Goal: Information Seeking & Learning: Check status

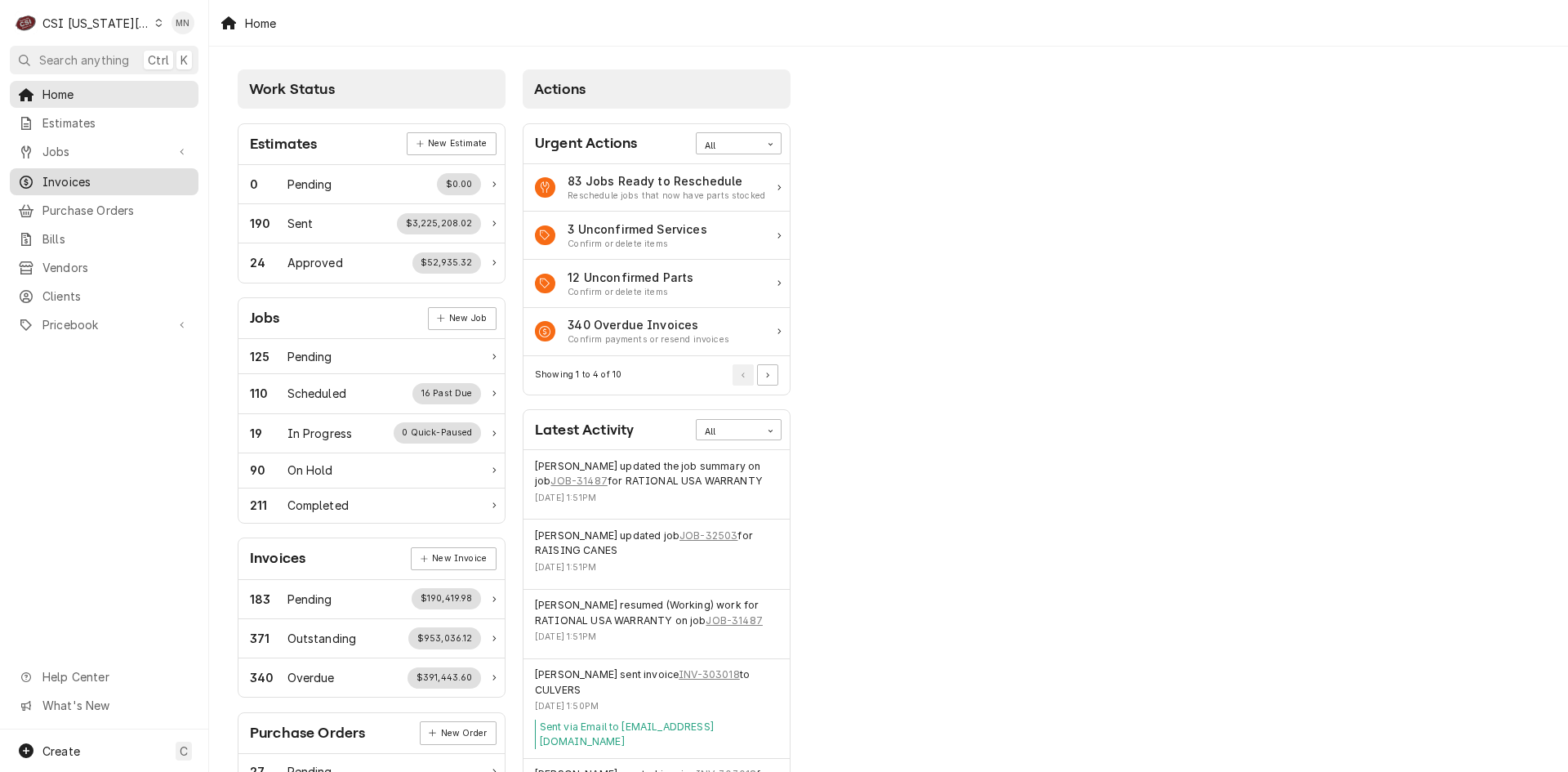
click at [80, 174] on span "Invoices" at bounding box center [117, 182] width 147 height 17
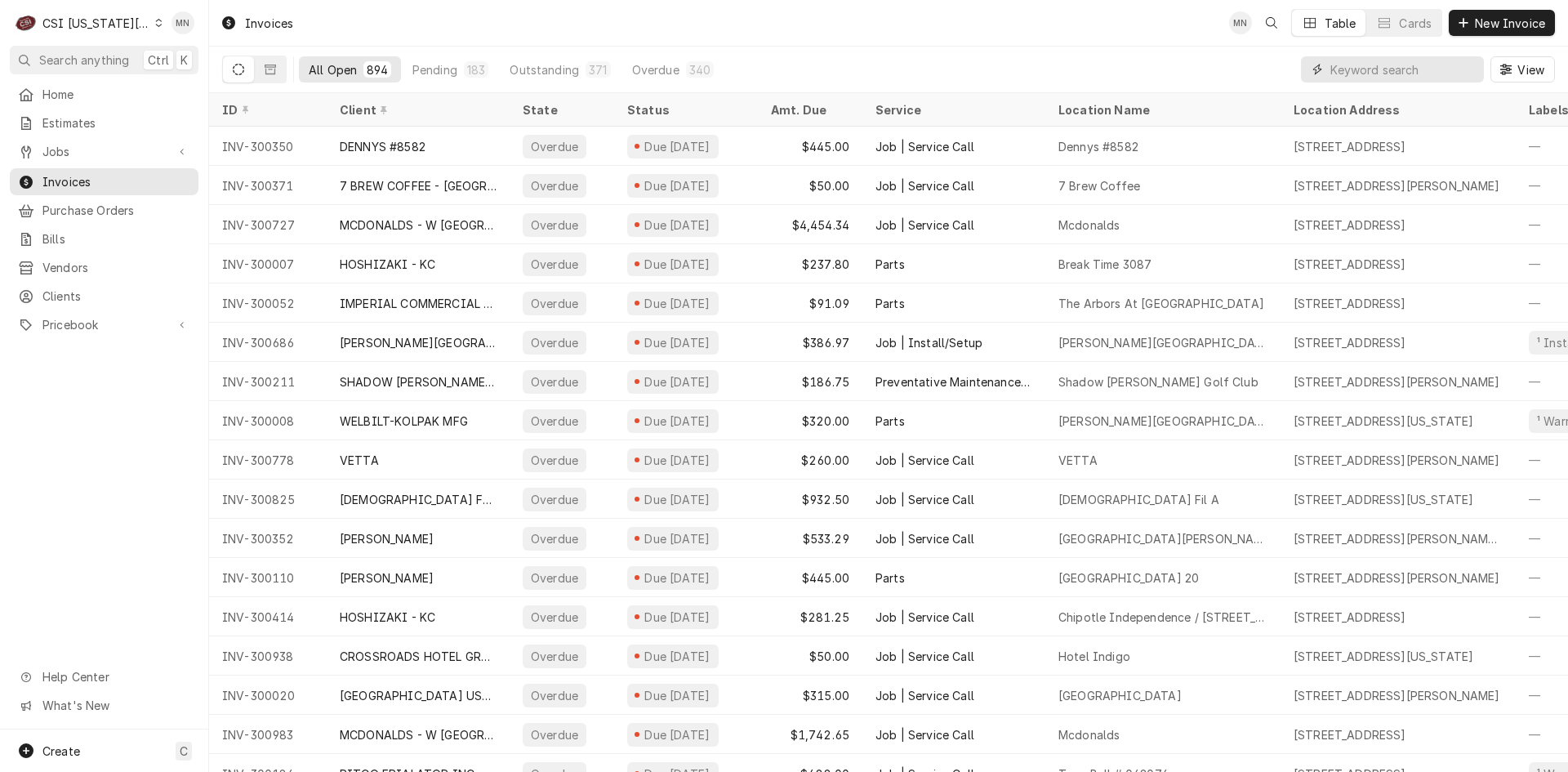
click at [1350, 63] on input "Dynamic Content Wrapper" at bounding box center [1403, 69] width 146 height 26
type input "302775"
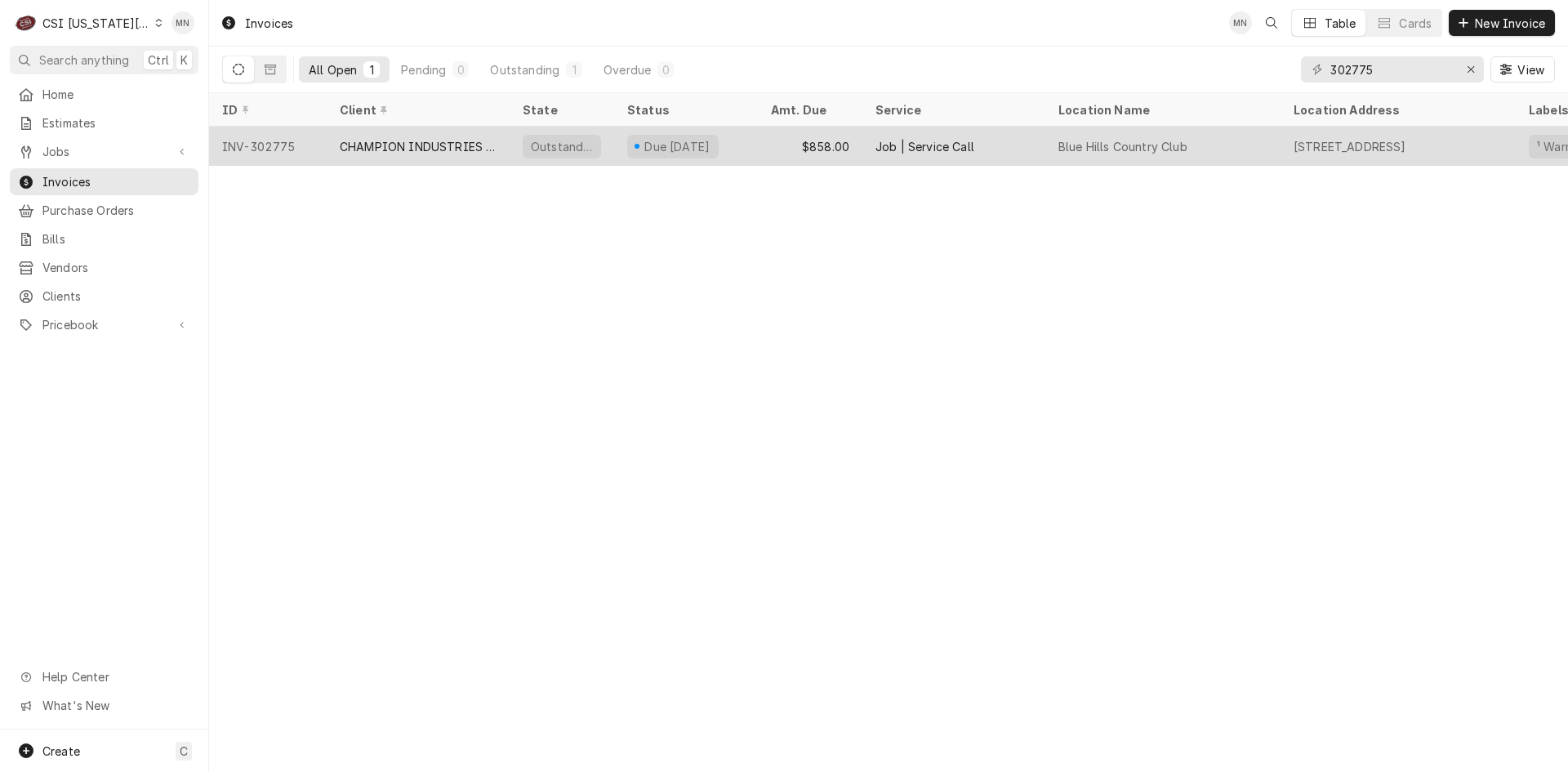
click at [331, 153] on div "CHAMPION INDUSTRIES WARRANTY" at bounding box center [418, 147] width 183 height 39
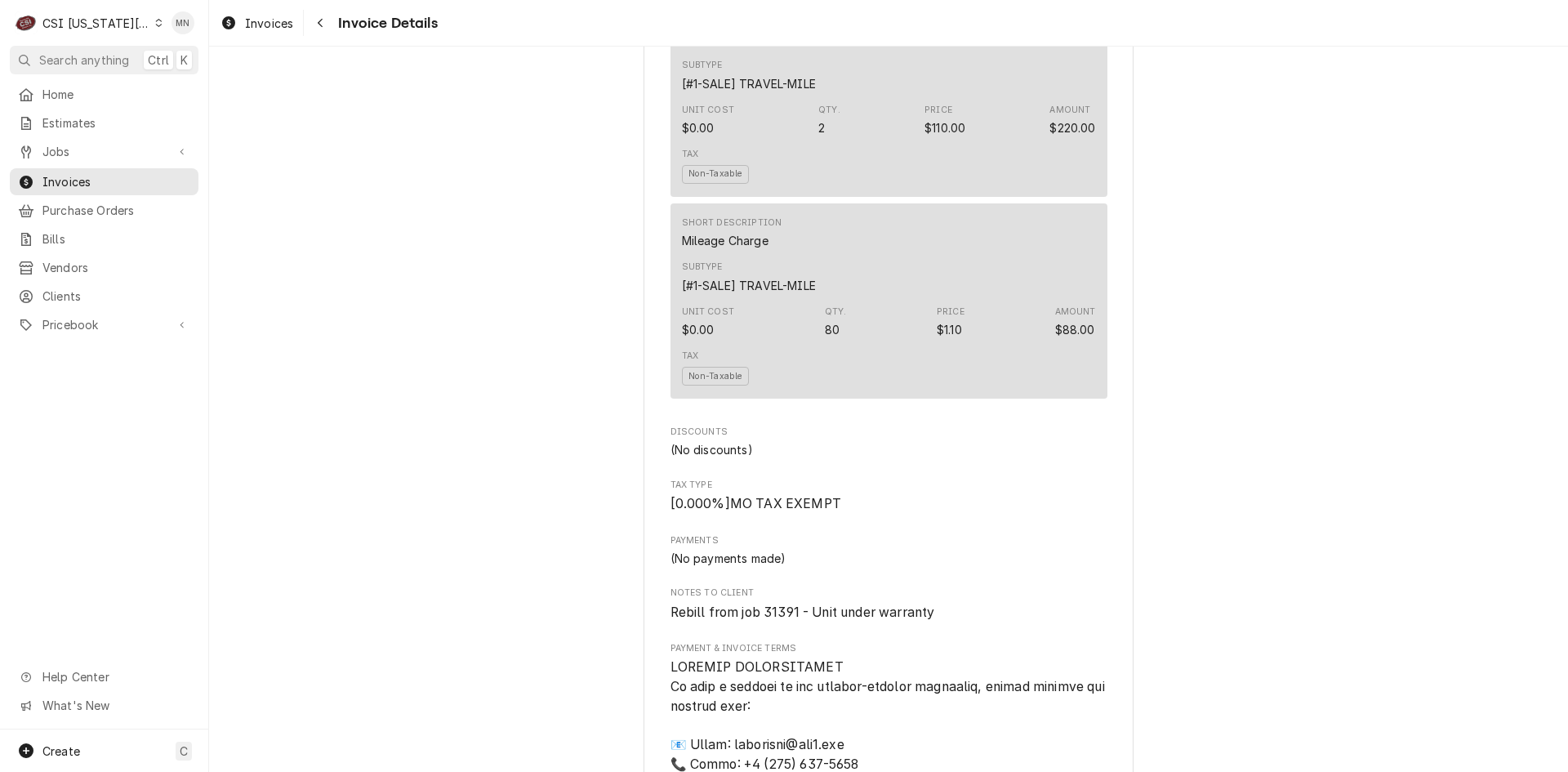
scroll to position [1960, 0]
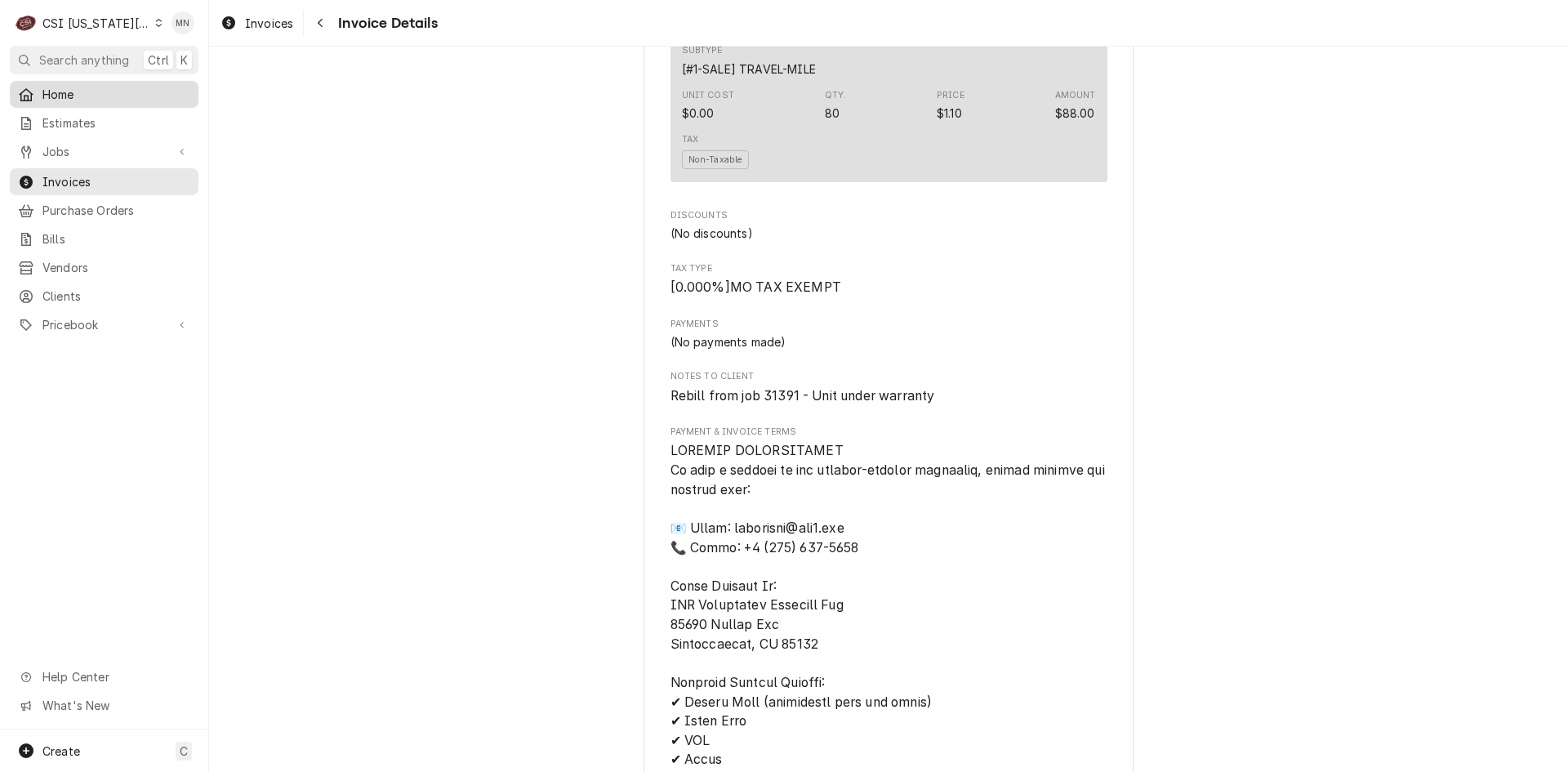
click at [63, 87] on span "Home" at bounding box center [117, 94] width 147 height 17
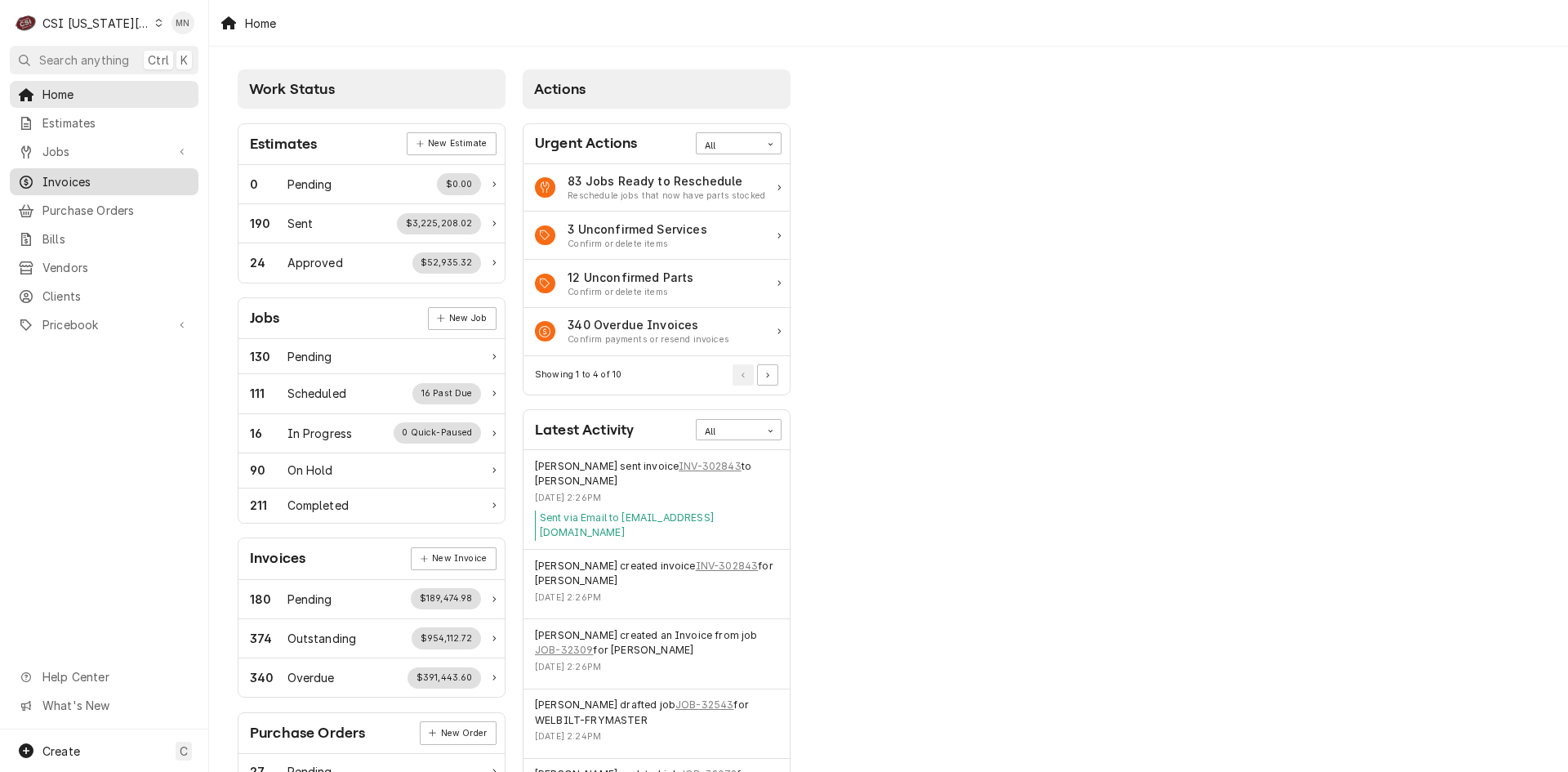
click at [109, 178] on span "Invoices" at bounding box center [117, 182] width 147 height 17
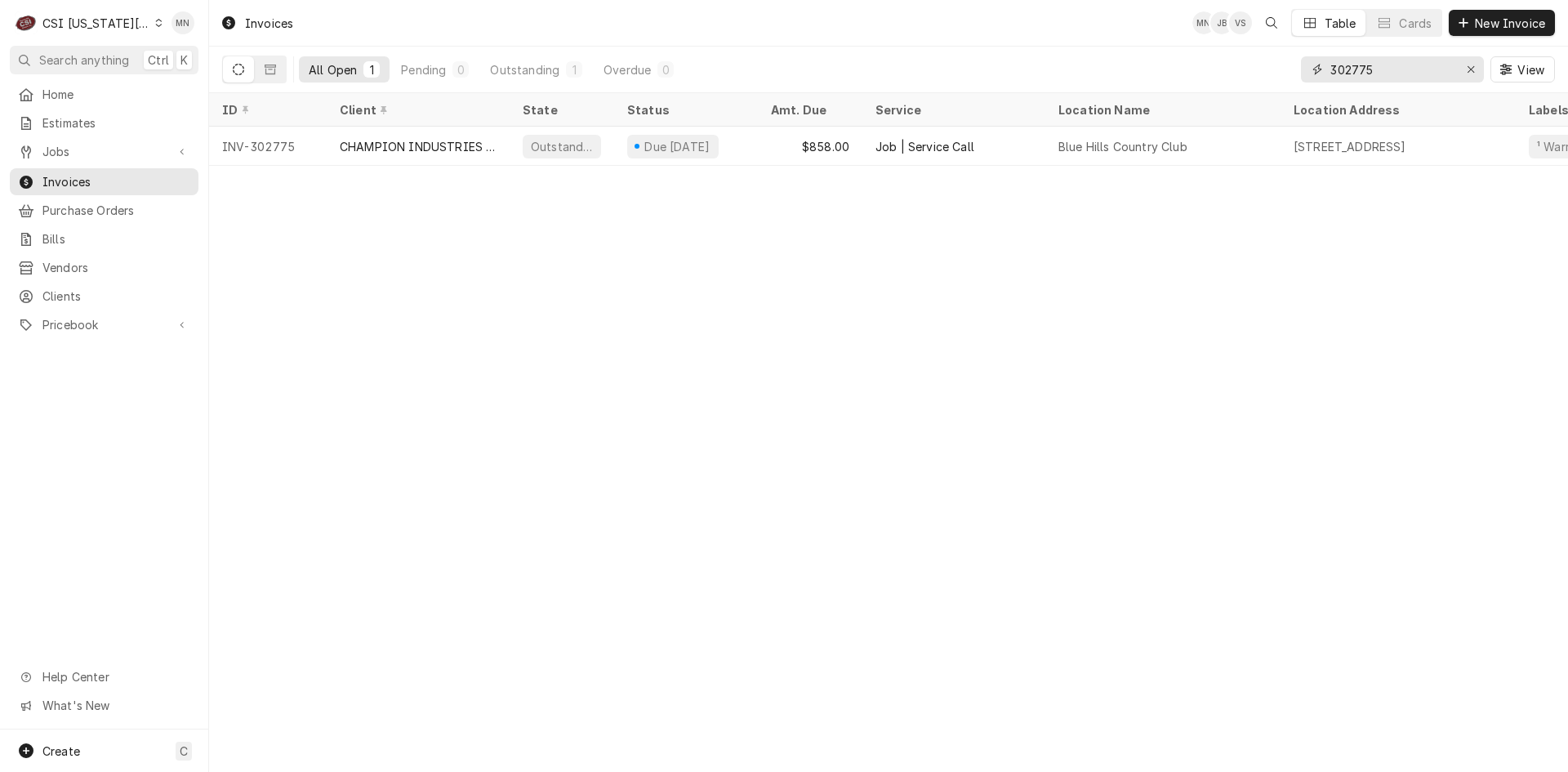
drag, startPoint x: 1385, startPoint y: 70, endPoint x: 1236, endPoint y: 63, distance: 149.2
click at [1243, 63] on div "All Open 1 Pending 0 Outstanding 1 Overdue 0 302775 View" at bounding box center [889, 69] width 1333 height 46
type input "302939"
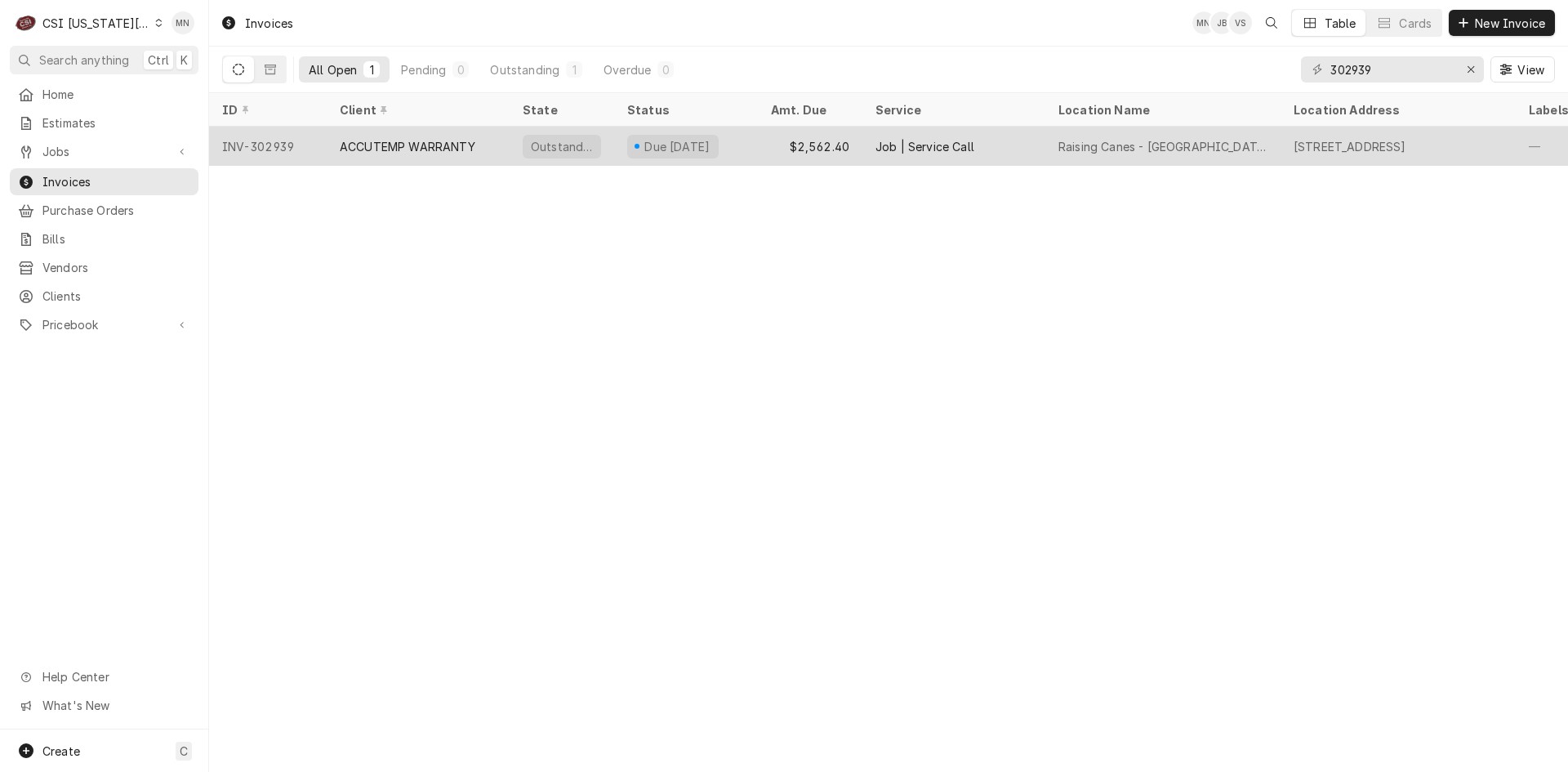
click at [455, 134] on div "ACCUTEMP WARRANTY" at bounding box center [418, 147] width 183 height 39
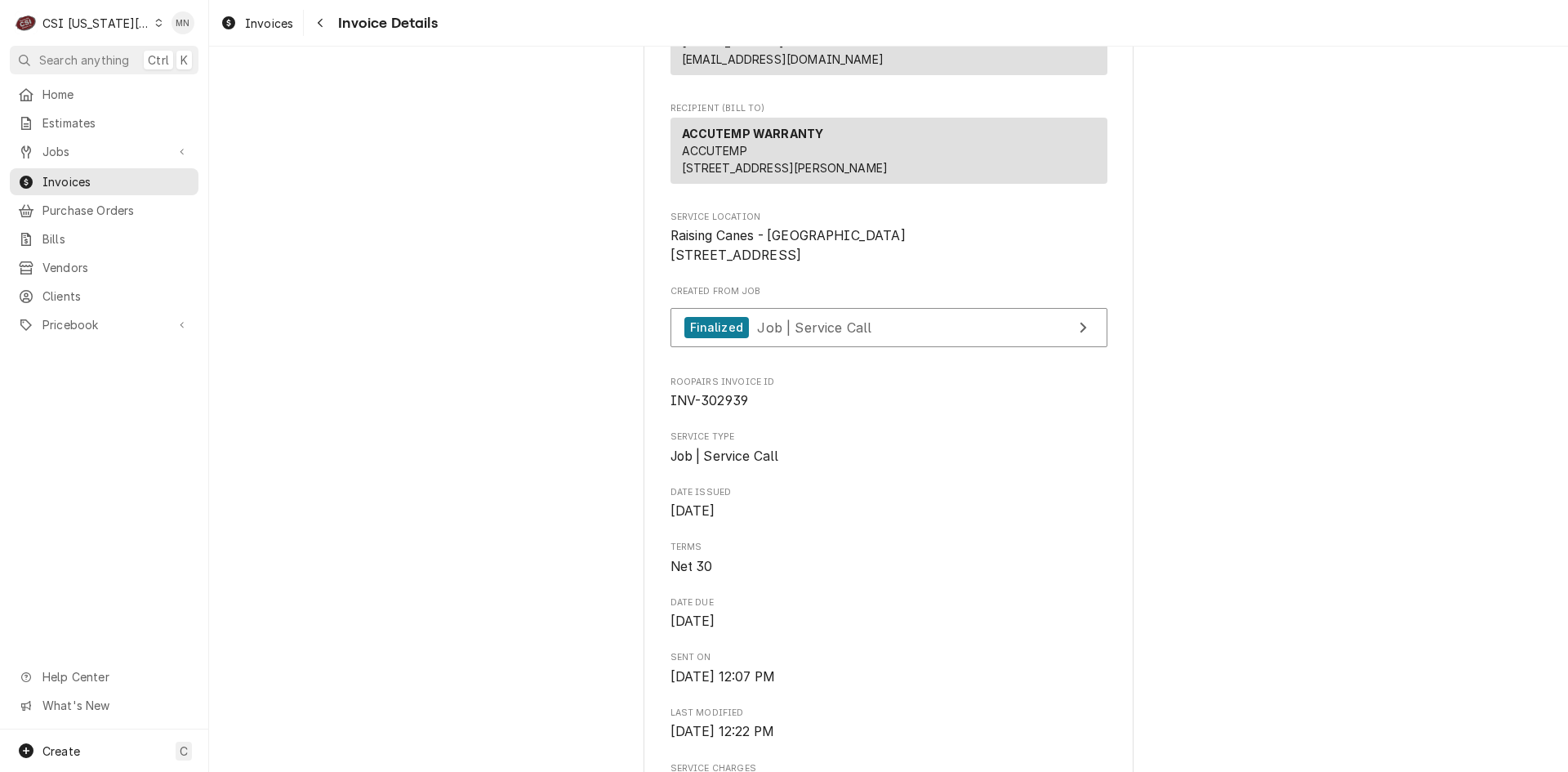
scroll to position [246, 0]
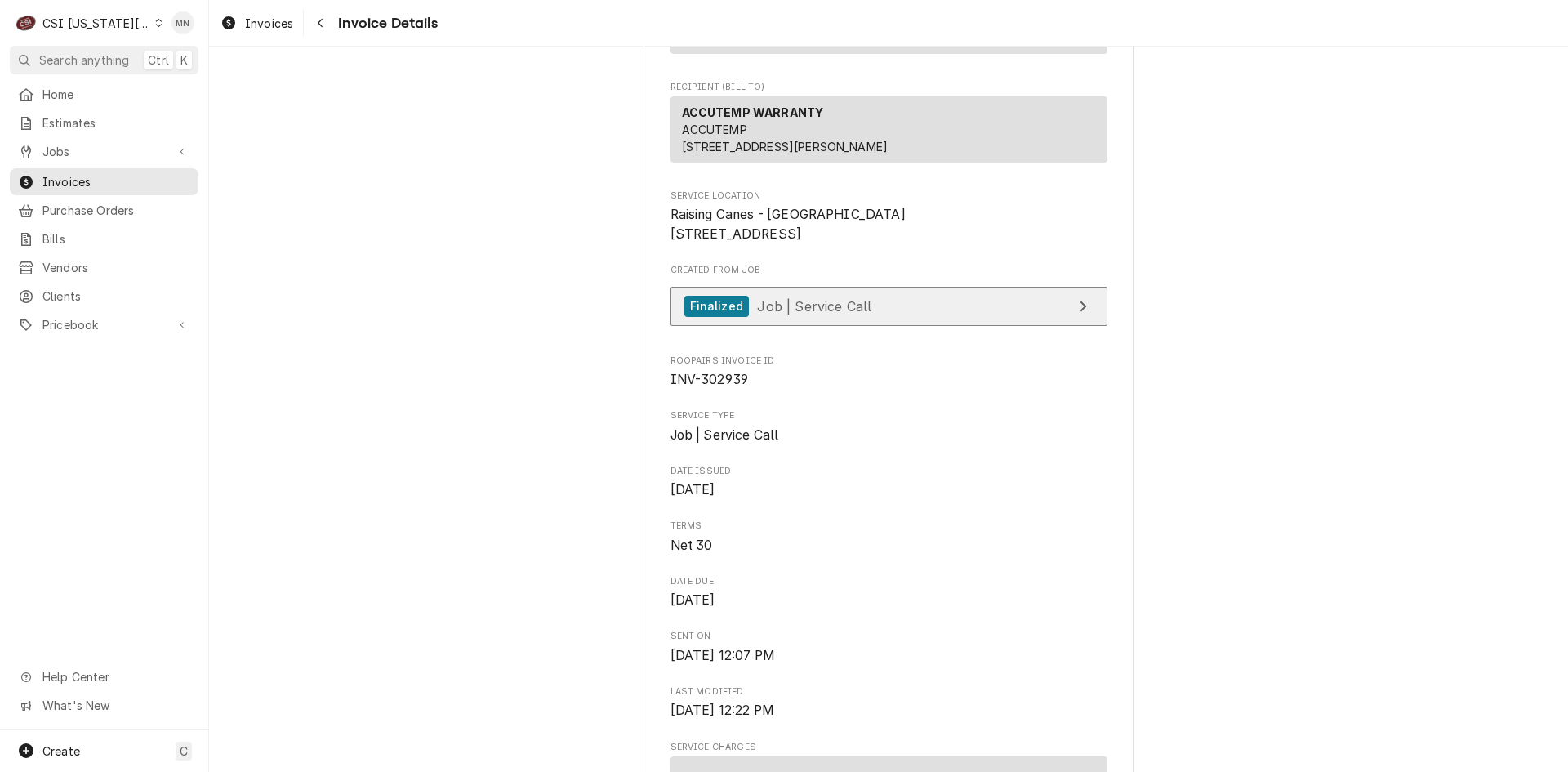
click at [866, 327] on link "Finalized Job | Service Call" at bounding box center [889, 306] width 437 height 40
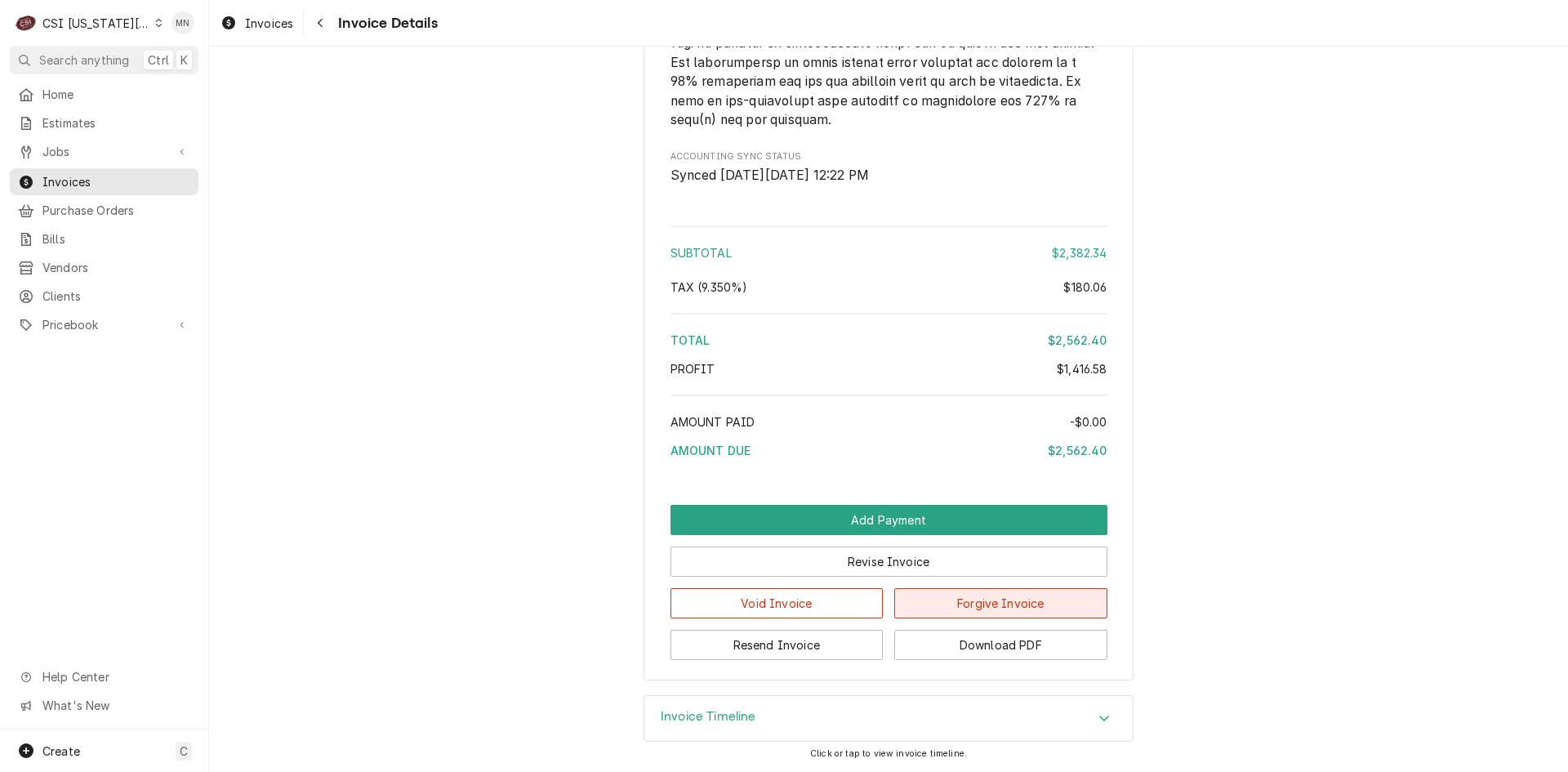
scroll to position [3691, 0]
click at [971, 643] on button "Download PDF" at bounding box center [1001, 645] width 213 height 30
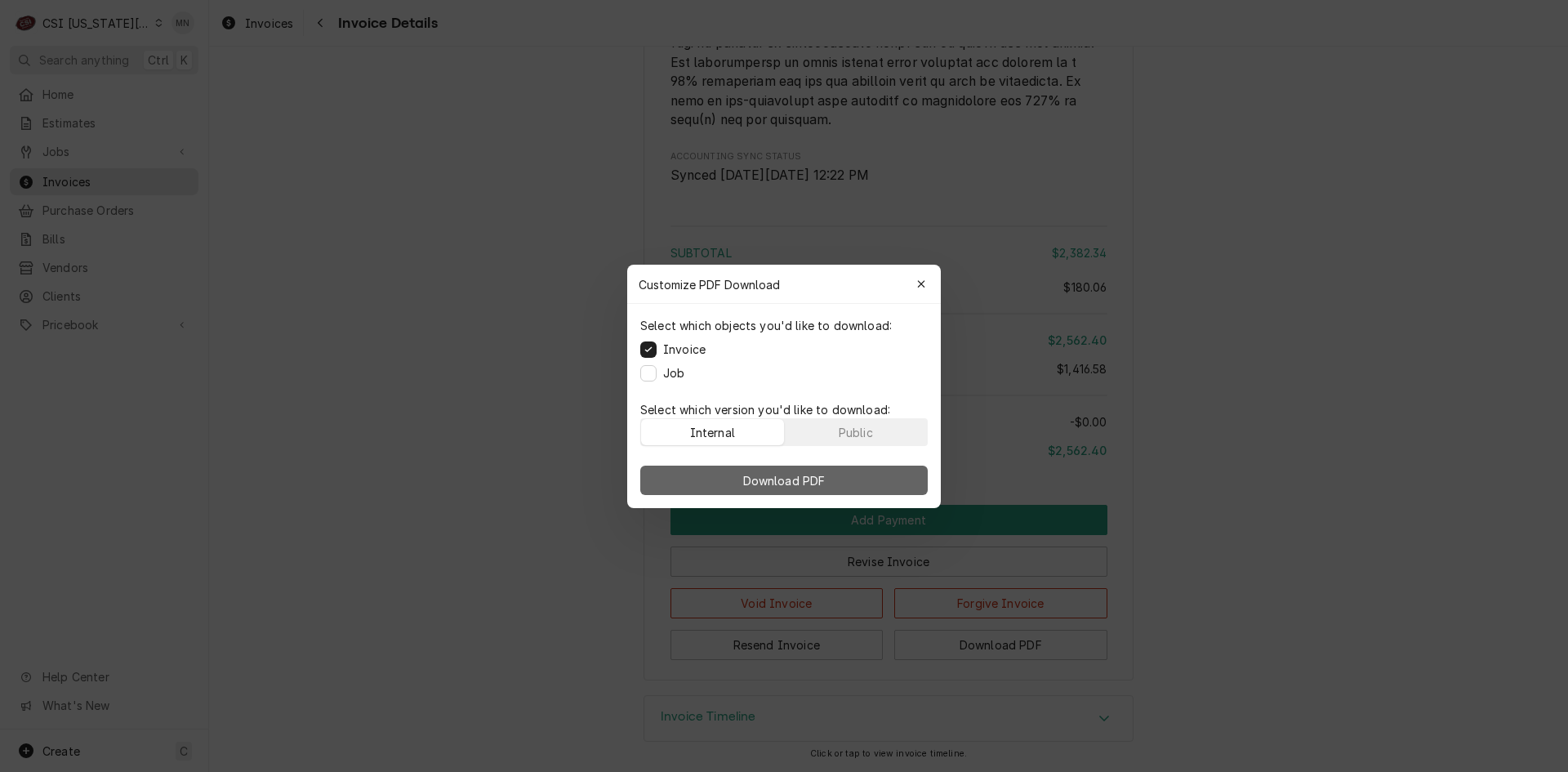
click at [852, 480] on button "Download PDF" at bounding box center [784, 481] width 287 height 30
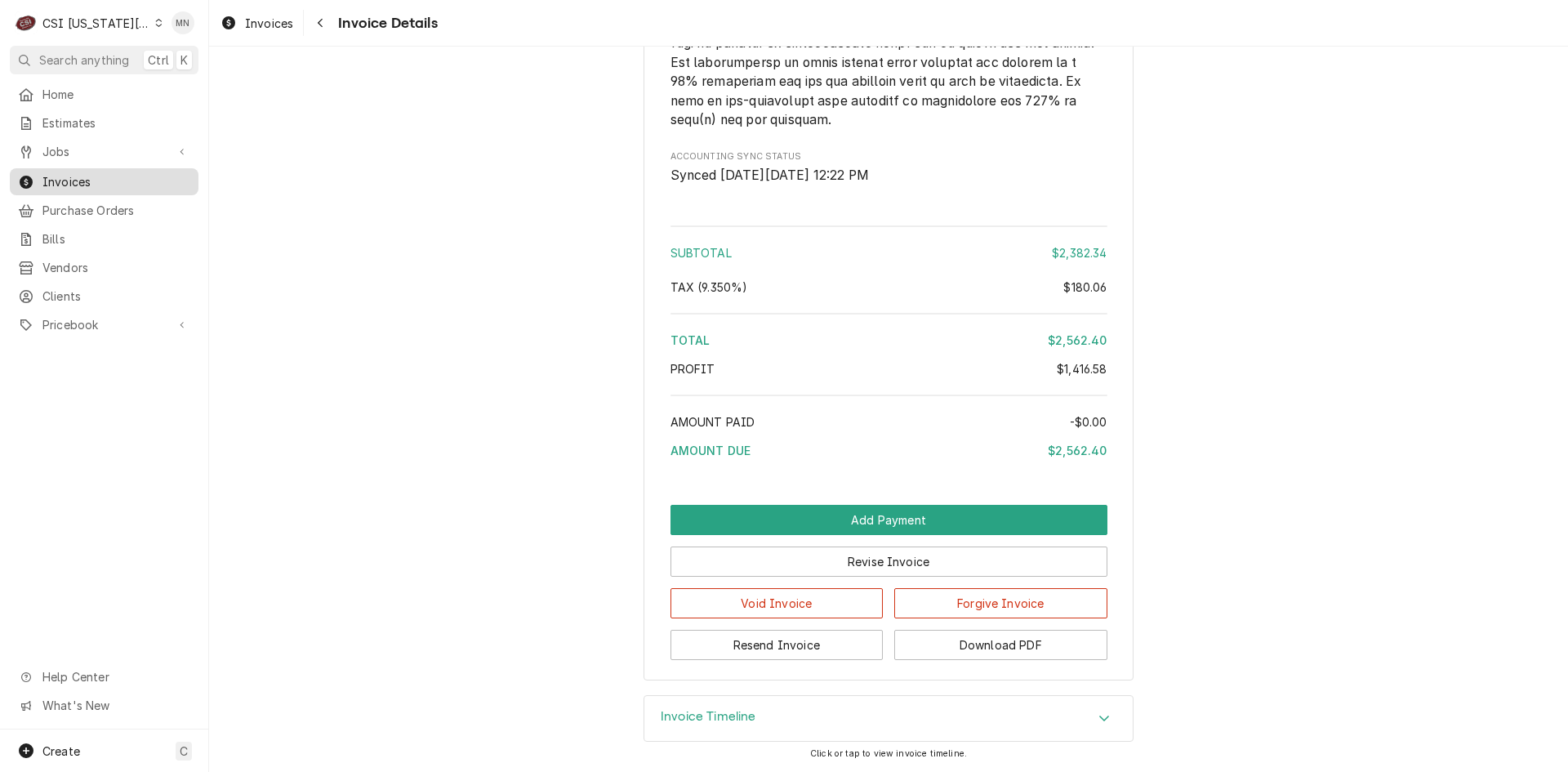
click at [63, 174] on span "Invoices" at bounding box center [117, 182] width 147 height 17
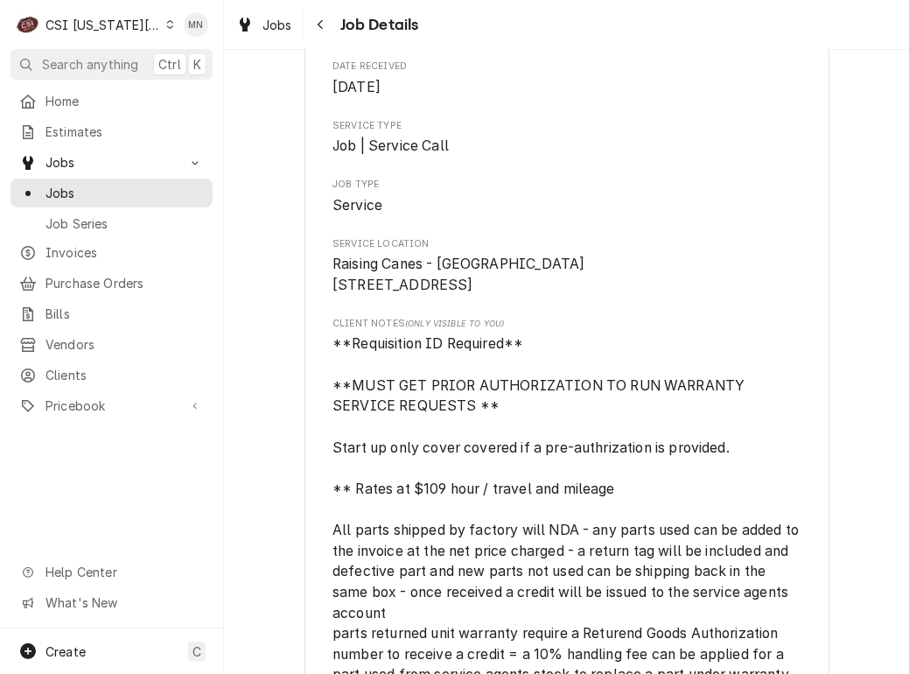
scroll to position [88, 0]
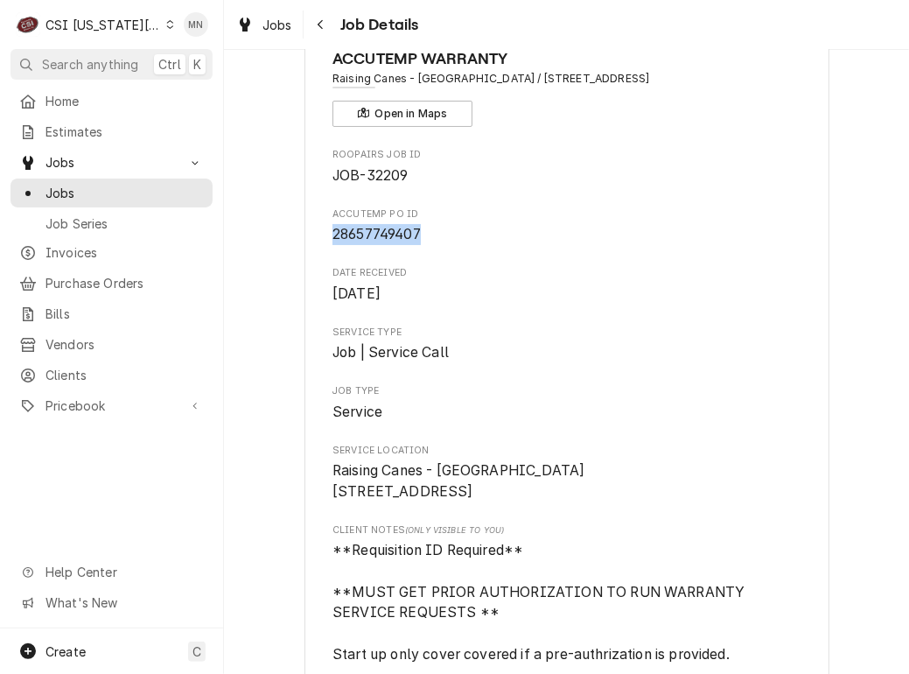
drag, startPoint x: 420, startPoint y: 237, endPoint x: 325, endPoint y: 240, distance: 95.4
copy span "28657749407"
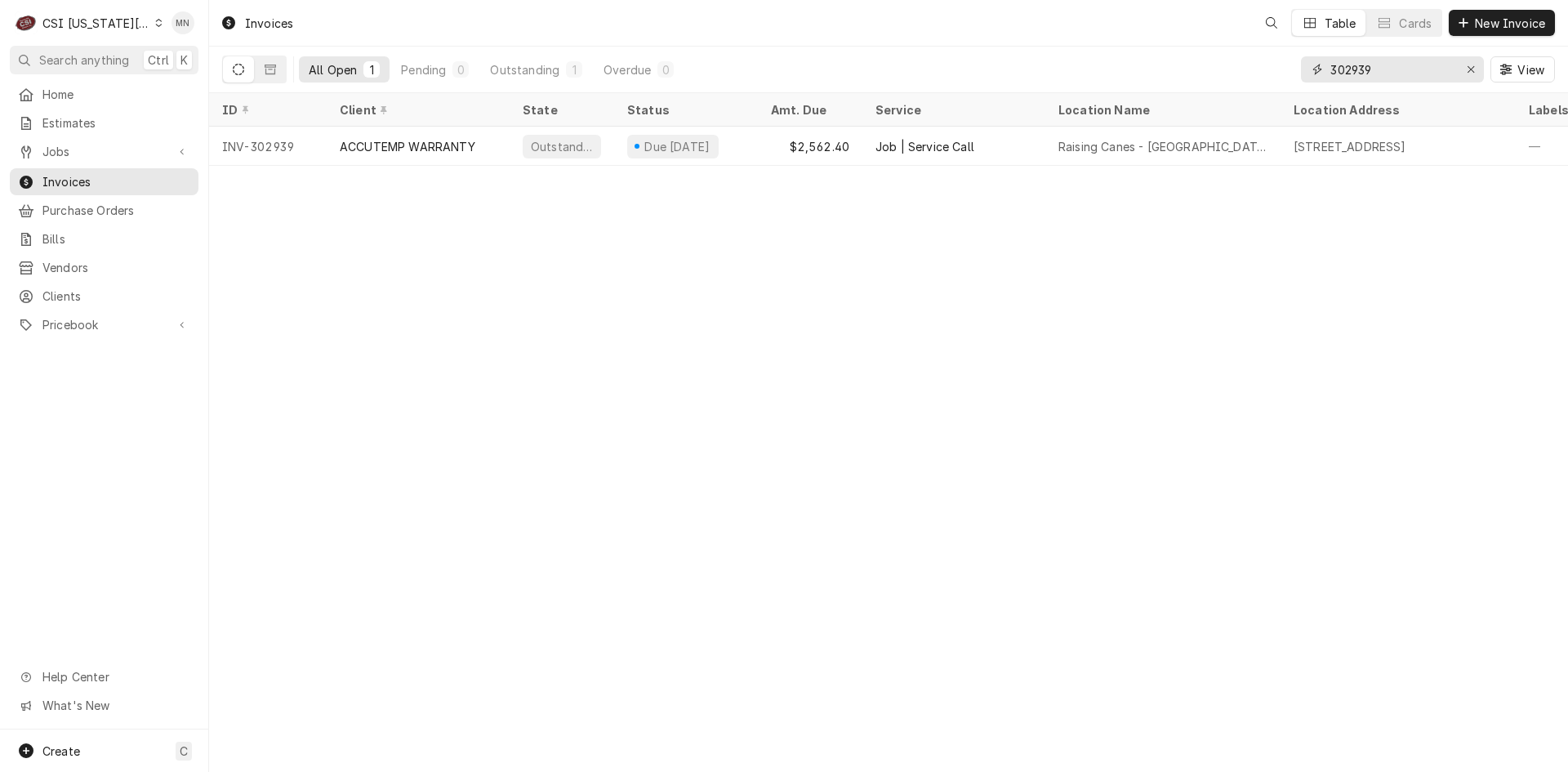
click at [1266, 77] on div "All Open 1 Pending 0 Outstanding 1 Overdue 0 302939 View" at bounding box center [889, 69] width 1333 height 46
type input "302946"
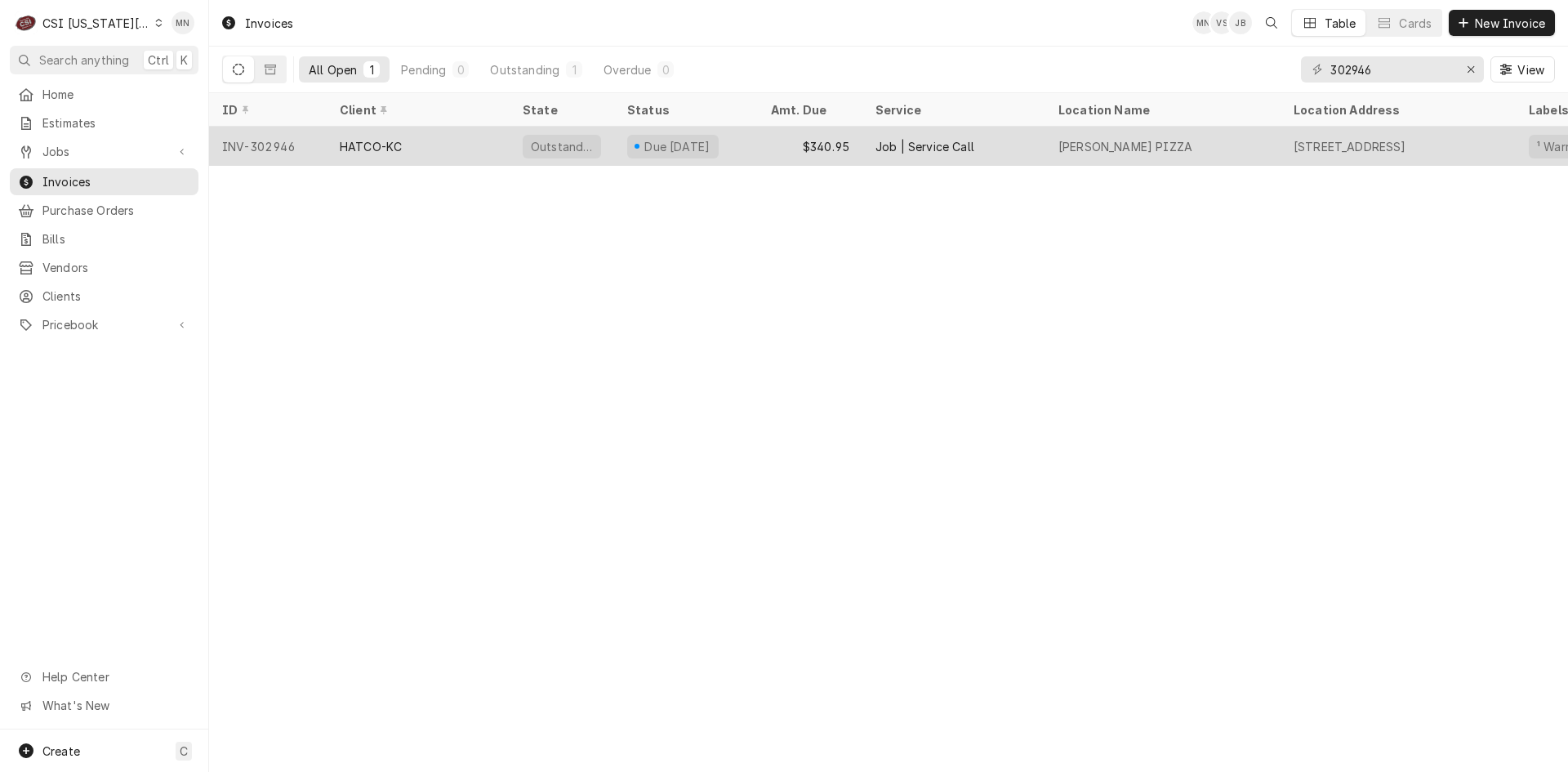
click at [402, 154] on div "HATCO-KC" at bounding box center [418, 147] width 183 height 39
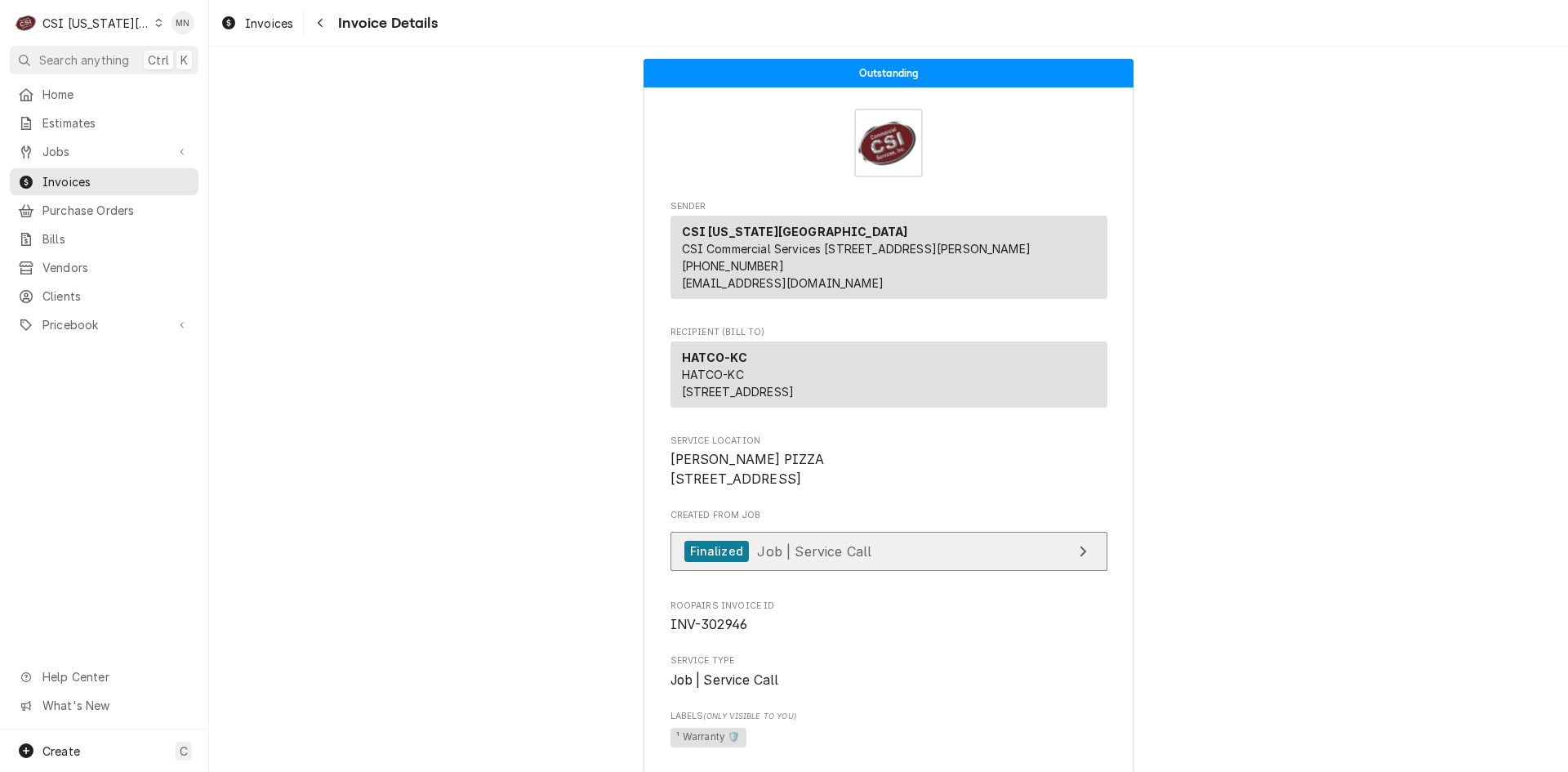
click at [903, 572] on link "Finalized Job | Service Call" at bounding box center [889, 552] width 437 height 40
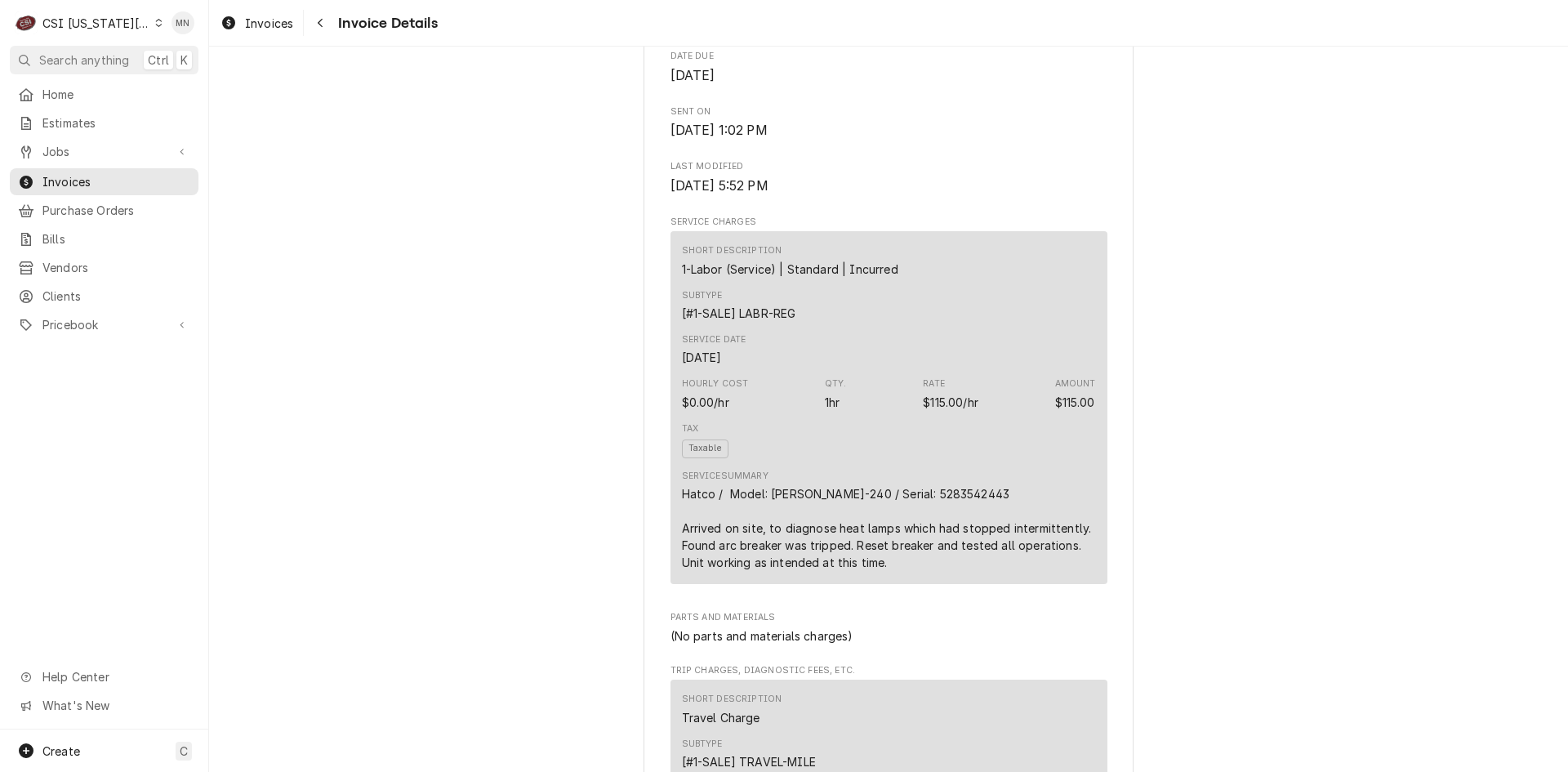
scroll to position [817, 0]
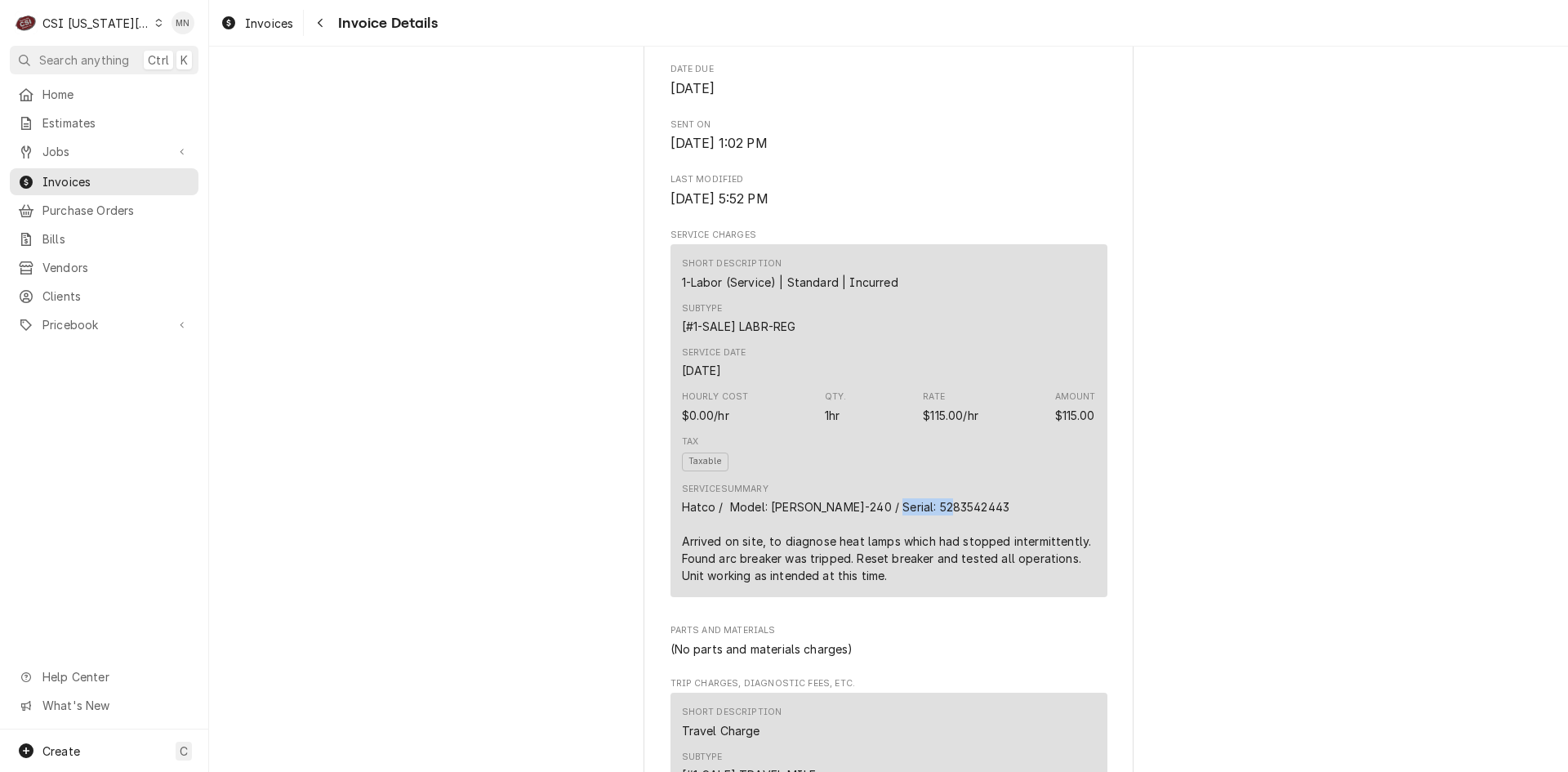
drag, startPoint x: 951, startPoint y: 562, endPoint x: 878, endPoint y: 563, distance: 73.0
click at [878, 563] on div "Hatco / Model: GRAHL-240 / Serial: 5283542443 Arrived on site, to diagnose heat…" at bounding box center [889, 541] width 414 height 86
copy div "5283542443"
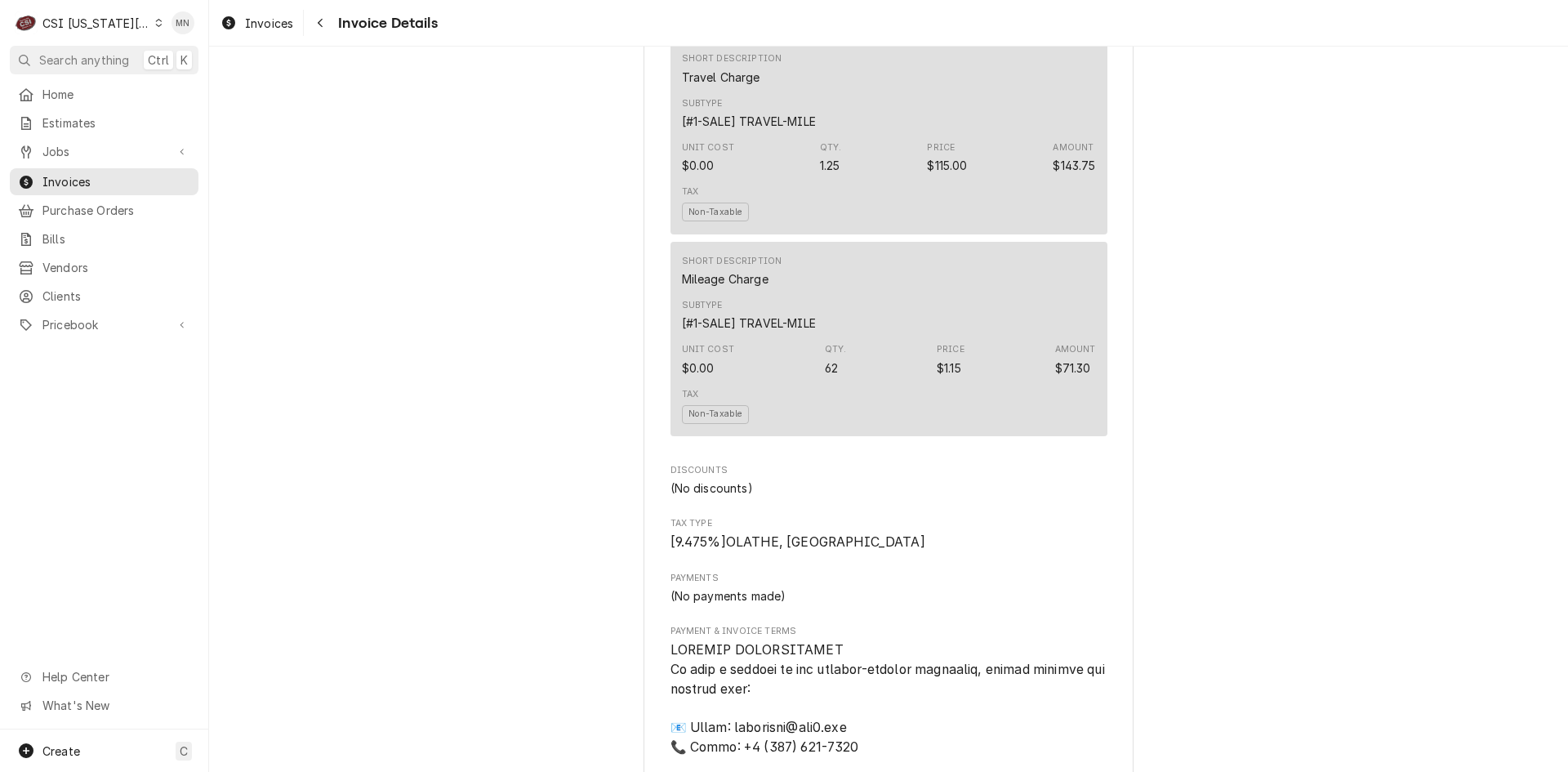
scroll to position [1226, 0]
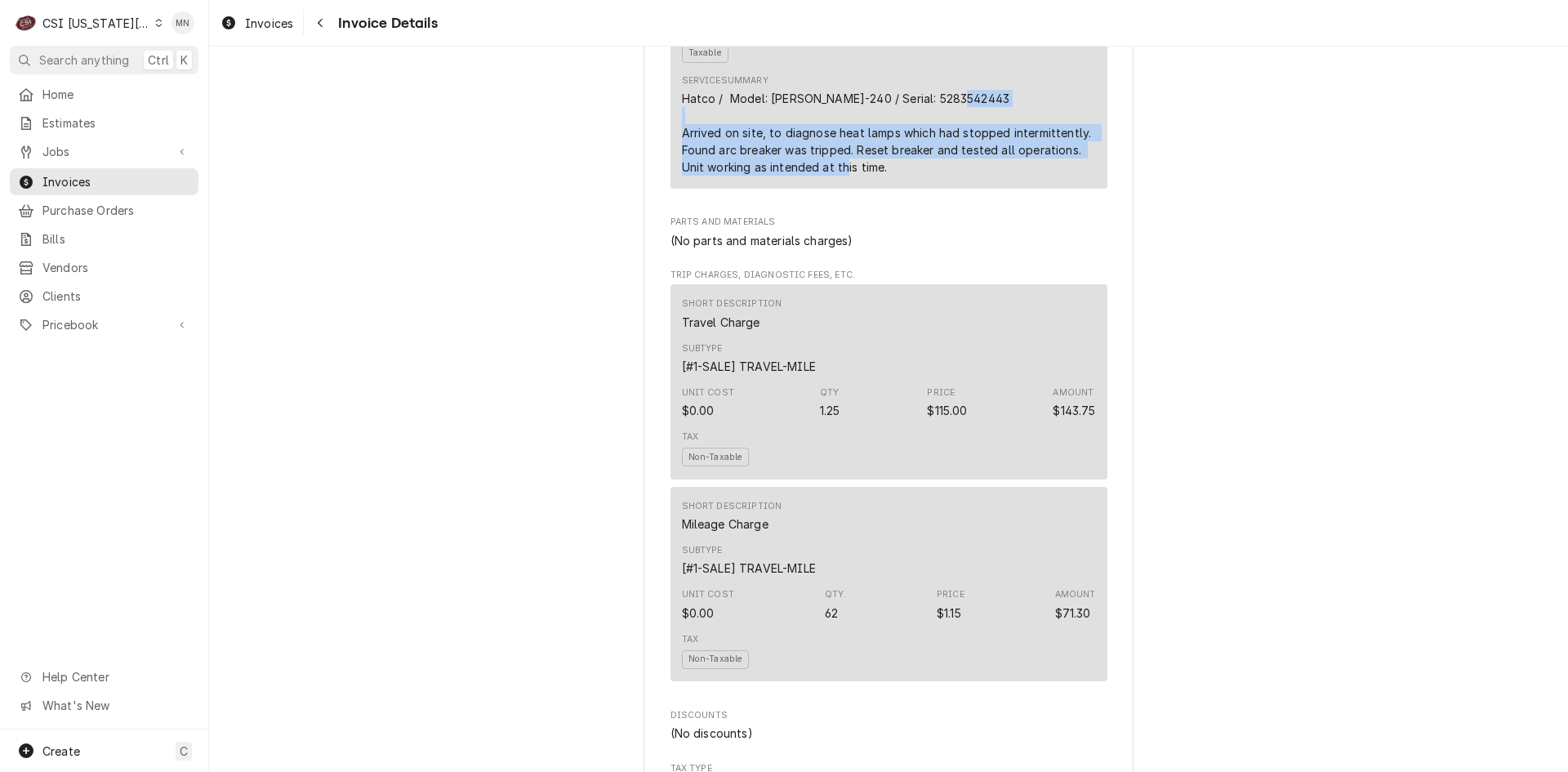
drag, startPoint x: 675, startPoint y: 185, endPoint x: 918, endPoint y: 230, distance: 247.1
click at [918, 188] on div "Short Description 1-Labor (Service) | Standard | Incurred Subtype [#1-SALE] LAB…" at bounding box center [889, 11] width 437 height 352
copy div "Arrived on site, to diagnose heat lamps which had stopped intermittently. Found…"
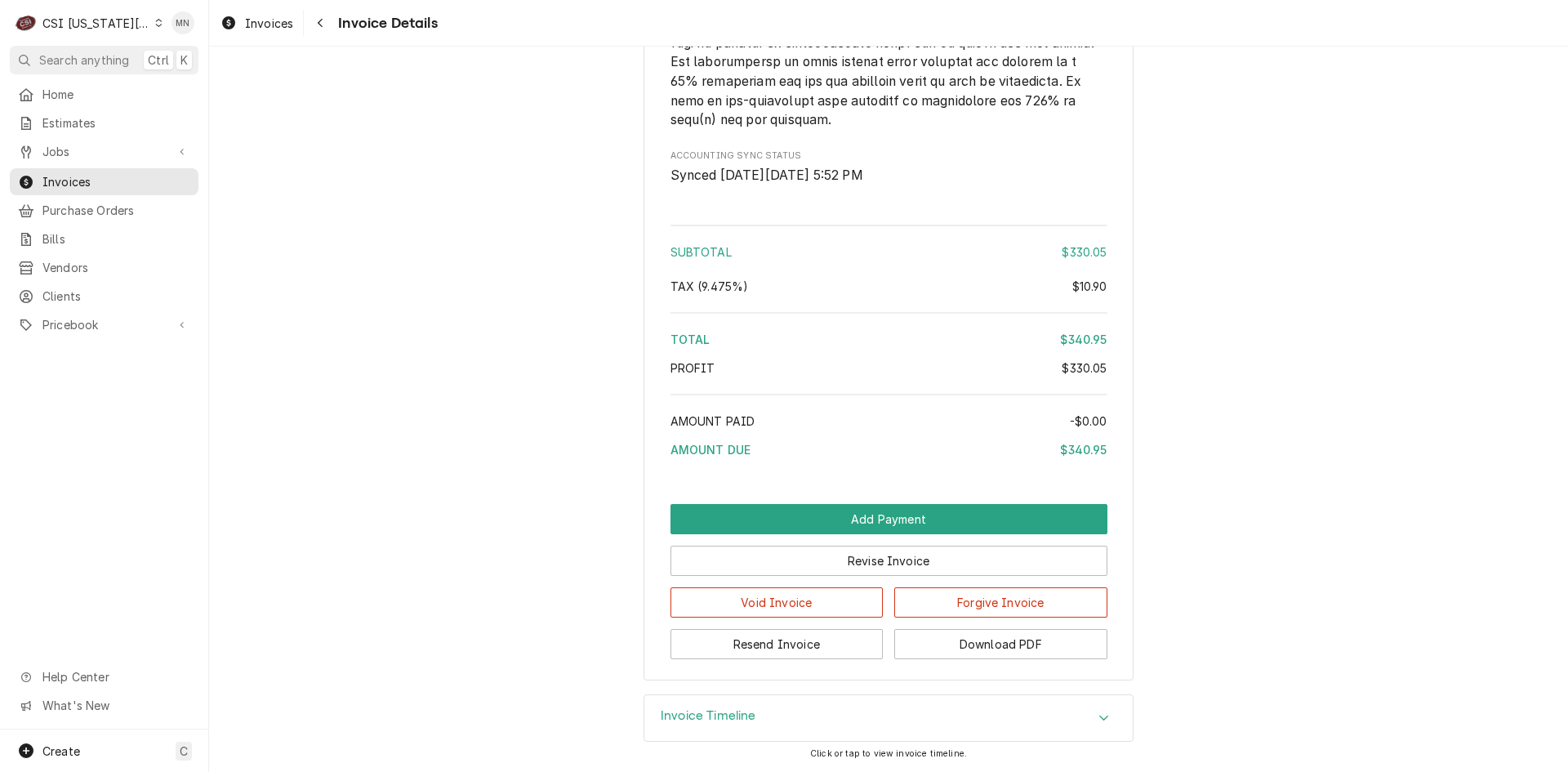
scroll to position [2730, 0]
click at [969, 651] on button "Download PDF" at bounding box center [1001, 644] width 213 height 30
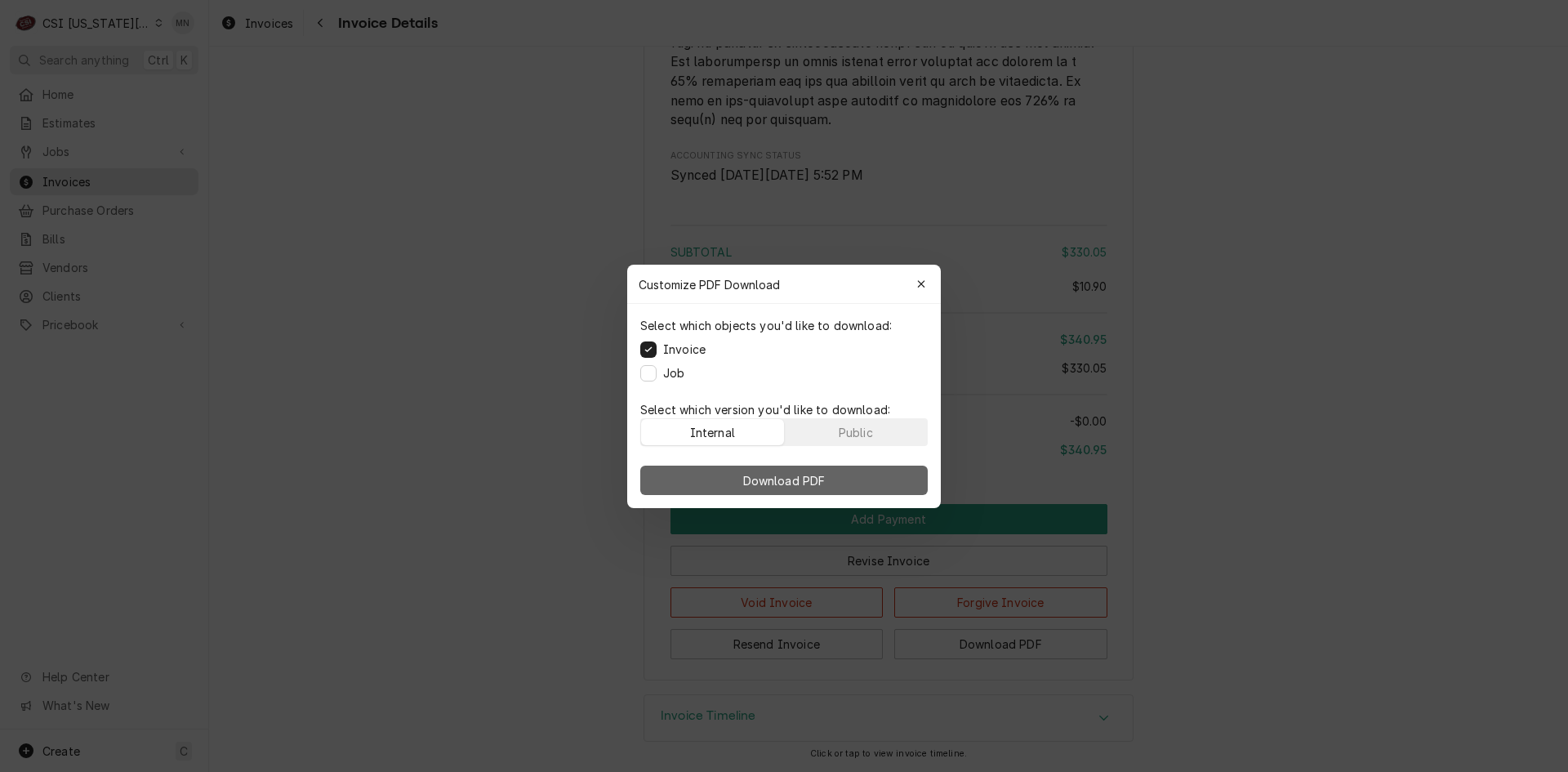
click at [753, 479] on span "Download PDF" at bounding box center [784, 480] width 89 height 17
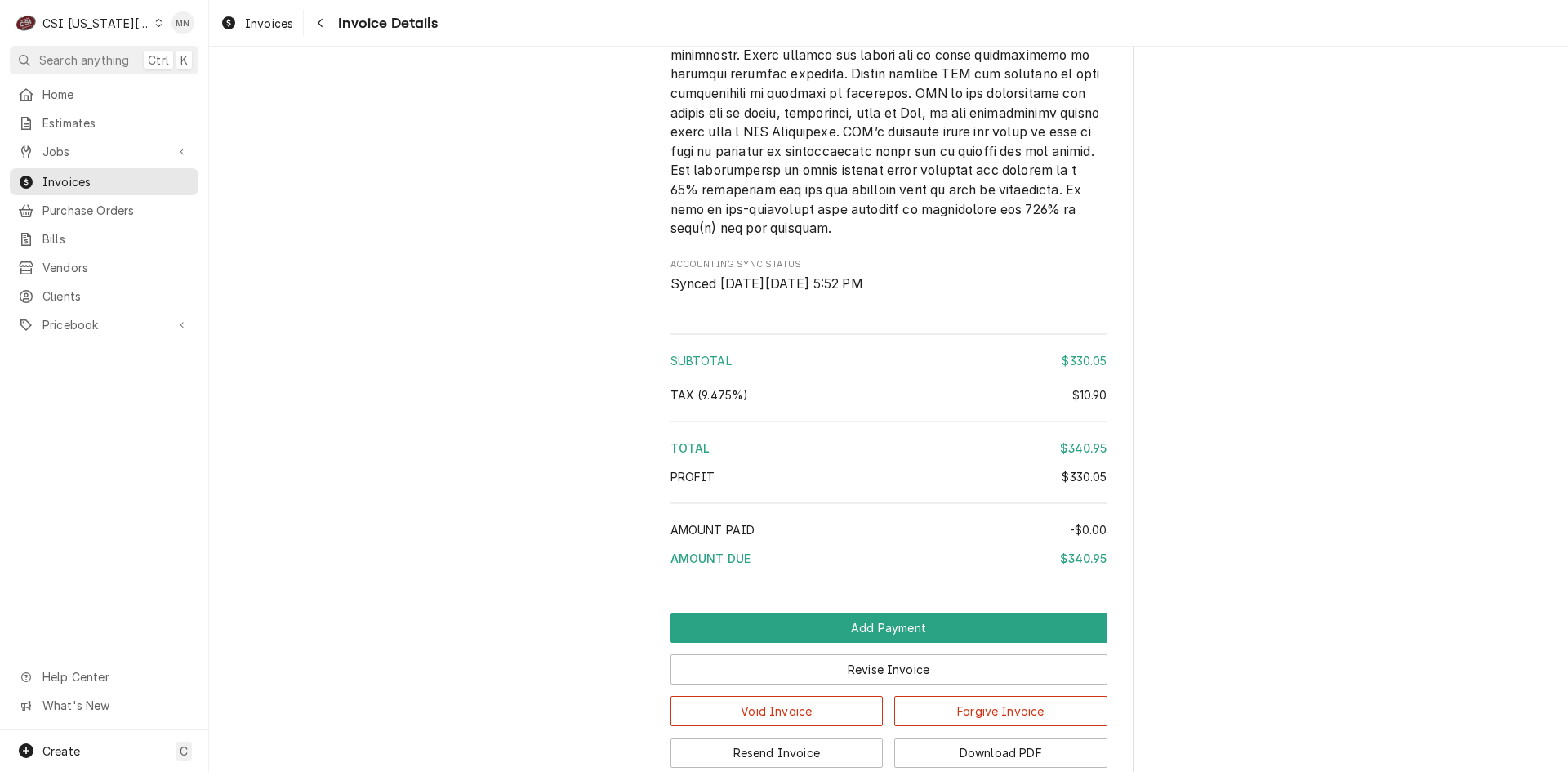
scroll to position [2566, 0]
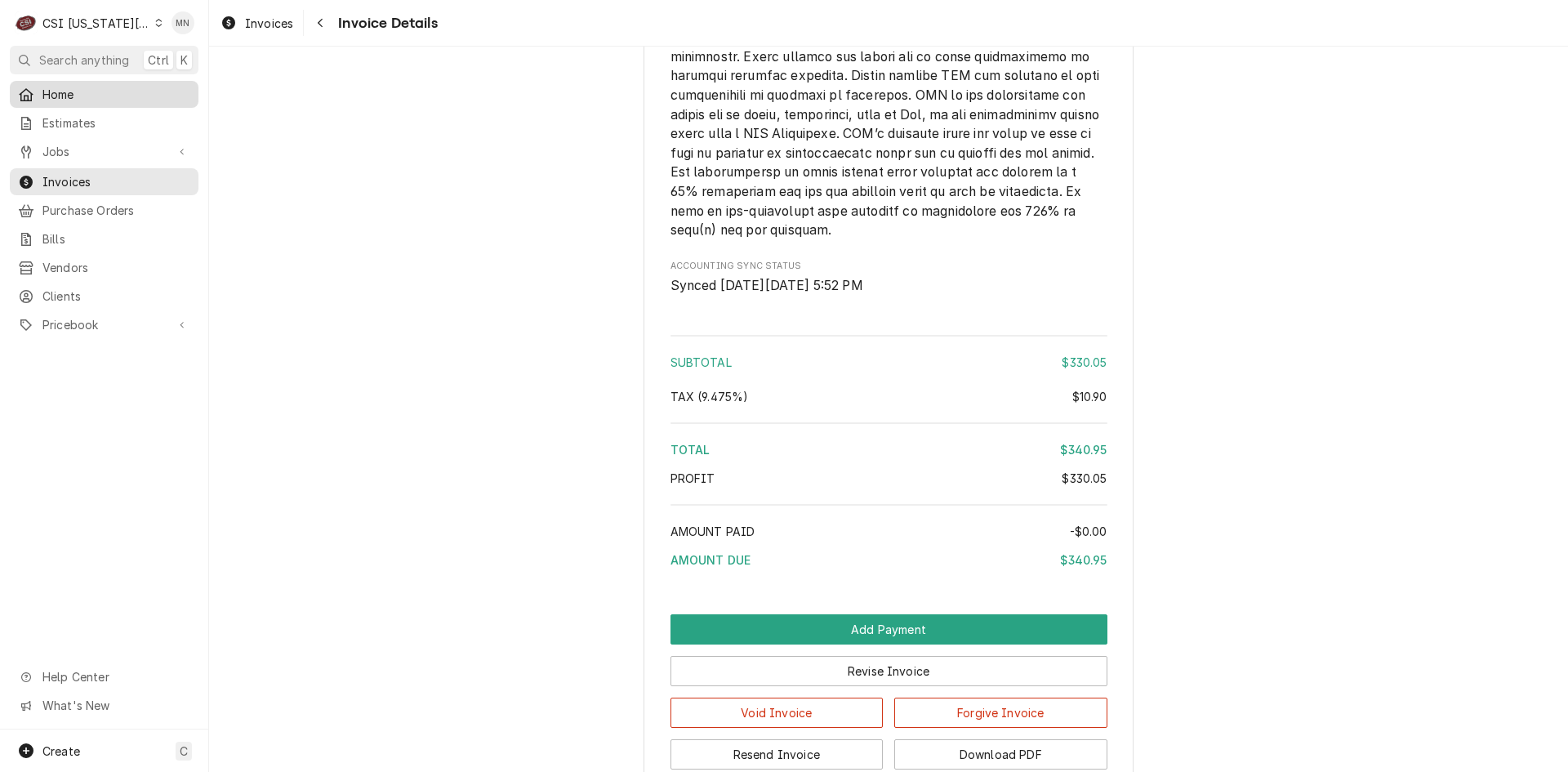
click at [63, 93] on span "Home" at bounding box center [117, 94] width 147 height 17
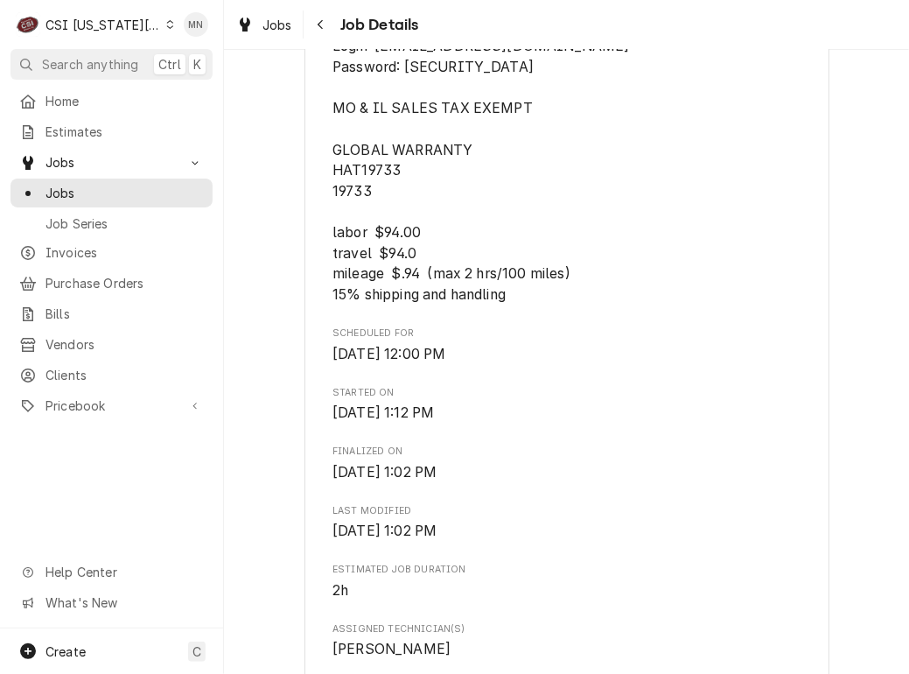
scroll to position [788, 0]
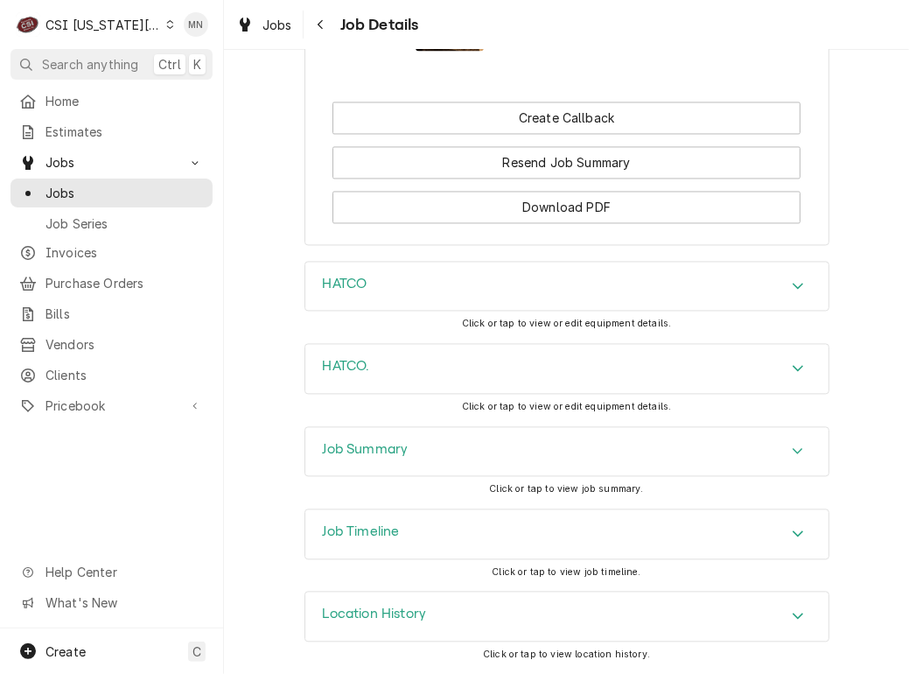
click at [489, 455] on div "Job Summary" at bounding box center [566, 451] width 523 height 49
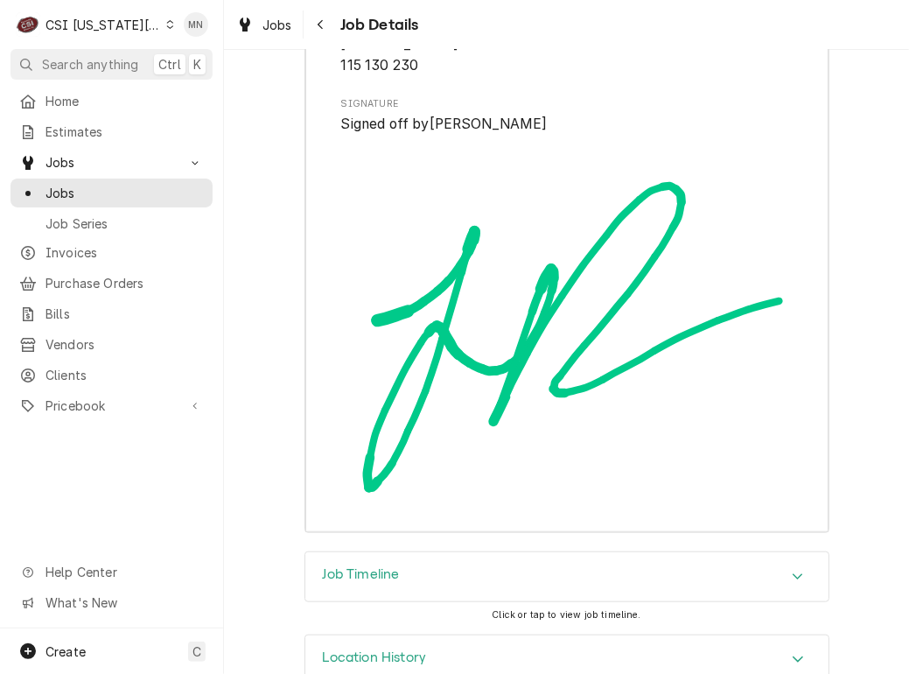
scroll to position [5541, 0]
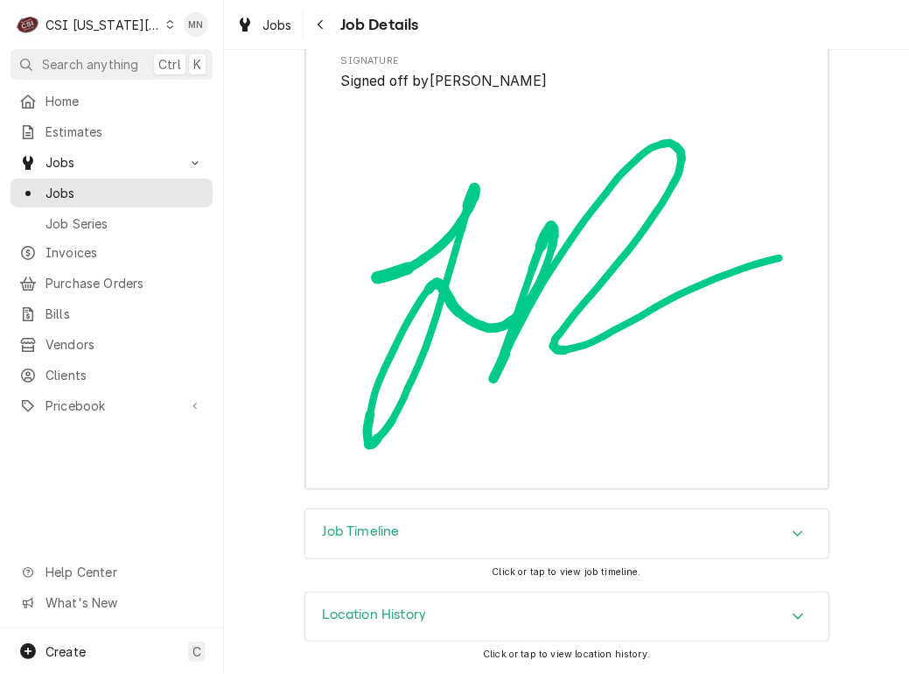
click at [438, 531] on div "Job Timeline" at bounding box center [566, 533] width 523 height 49
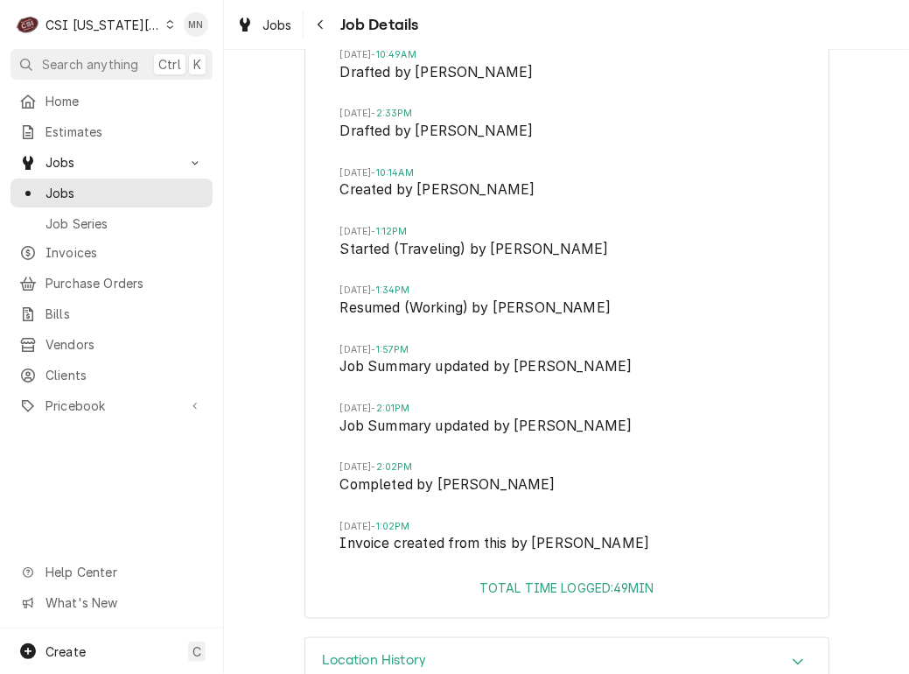
scroll to position [6066, 0]
